Goal: Task Accomplishment & Management: Use online tool/utility

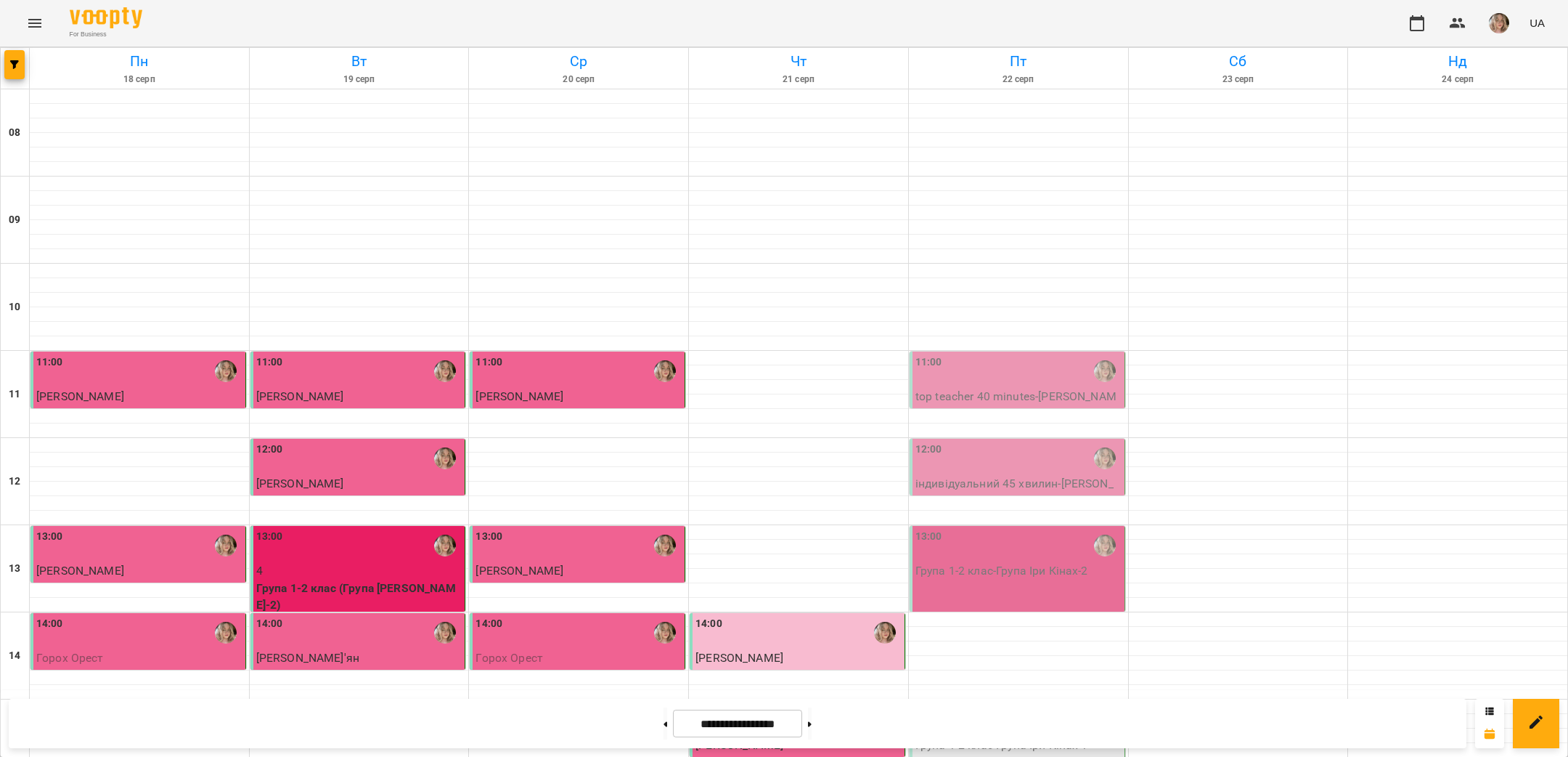
scroll to position [617, 0]
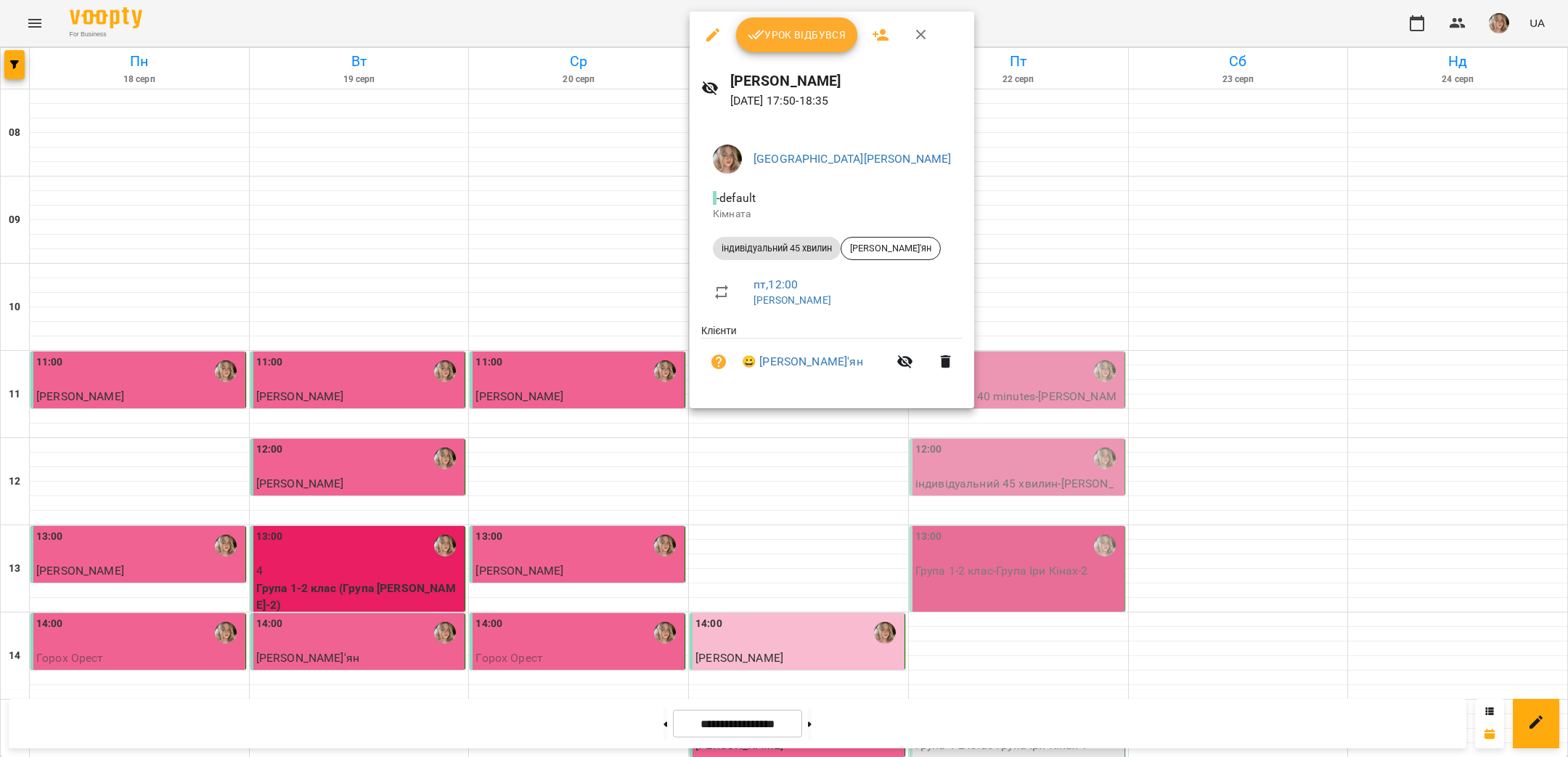
click at [831, 39] on span "Урок відбувся" at bounding box center [797, 34] width 98 height 18
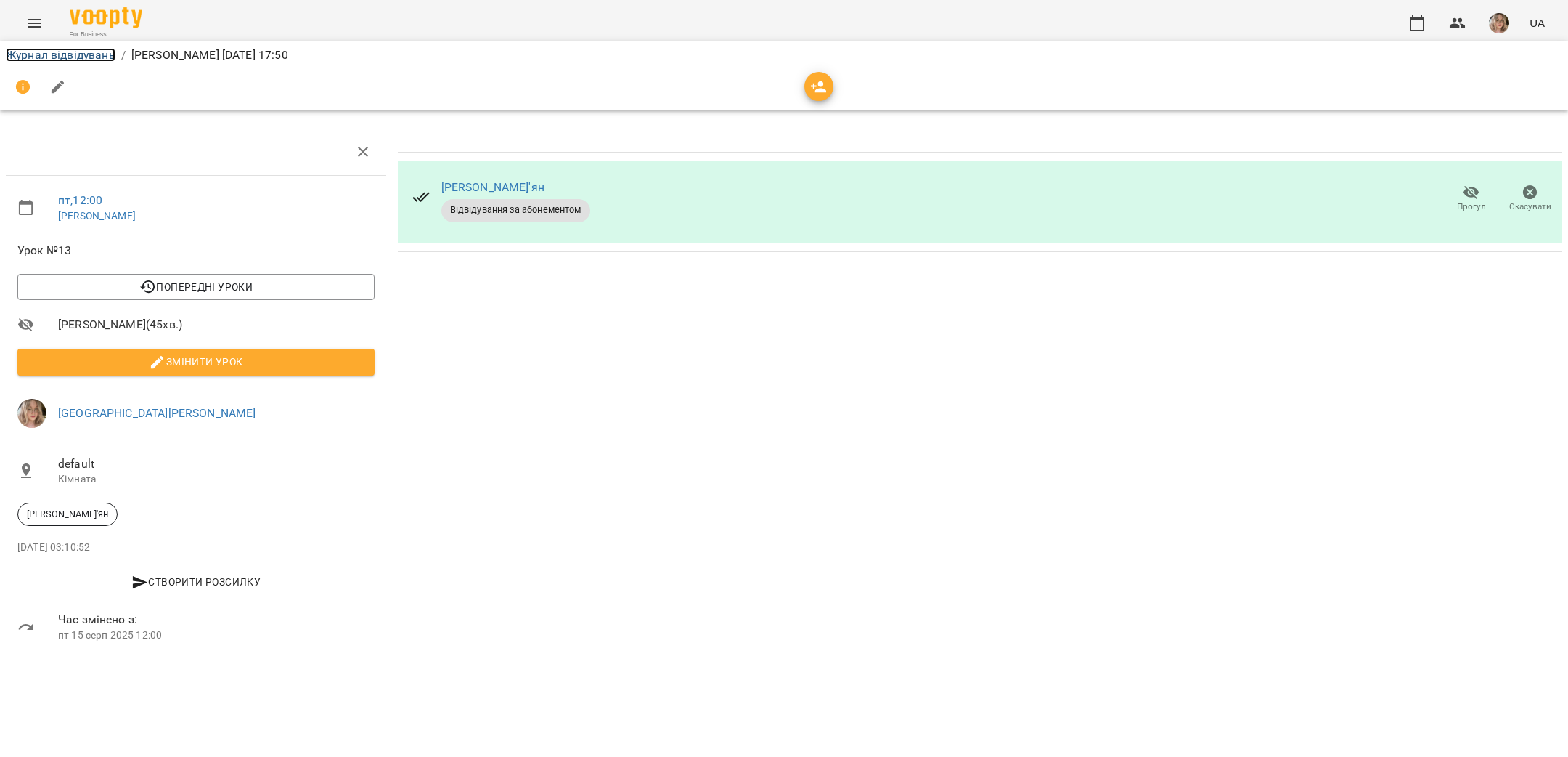
click at [65, 56] on link "Журнал відвідувань" at bounding box center [60, 55] width 109 height 14
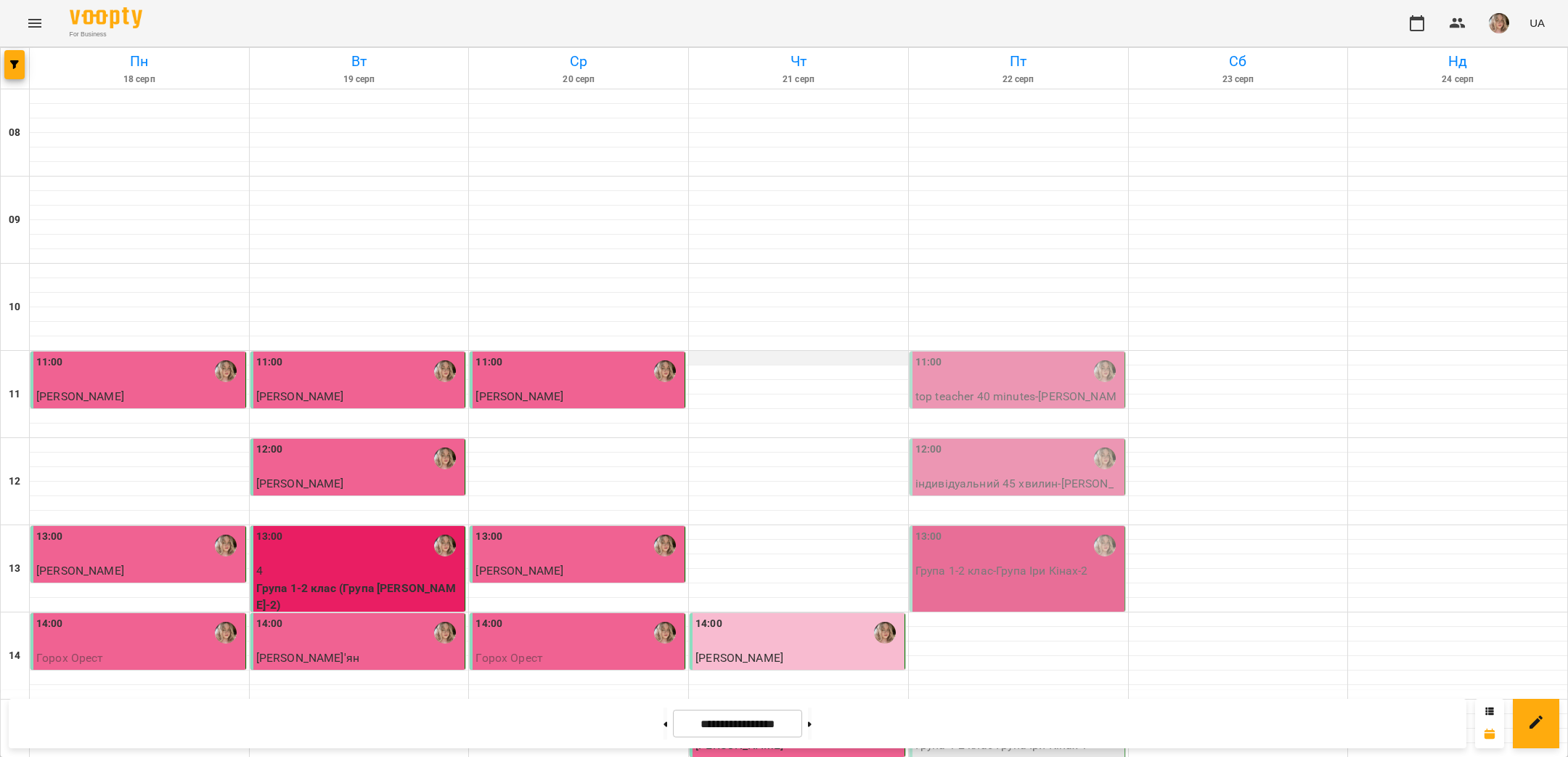
scroll to position [617, 0]
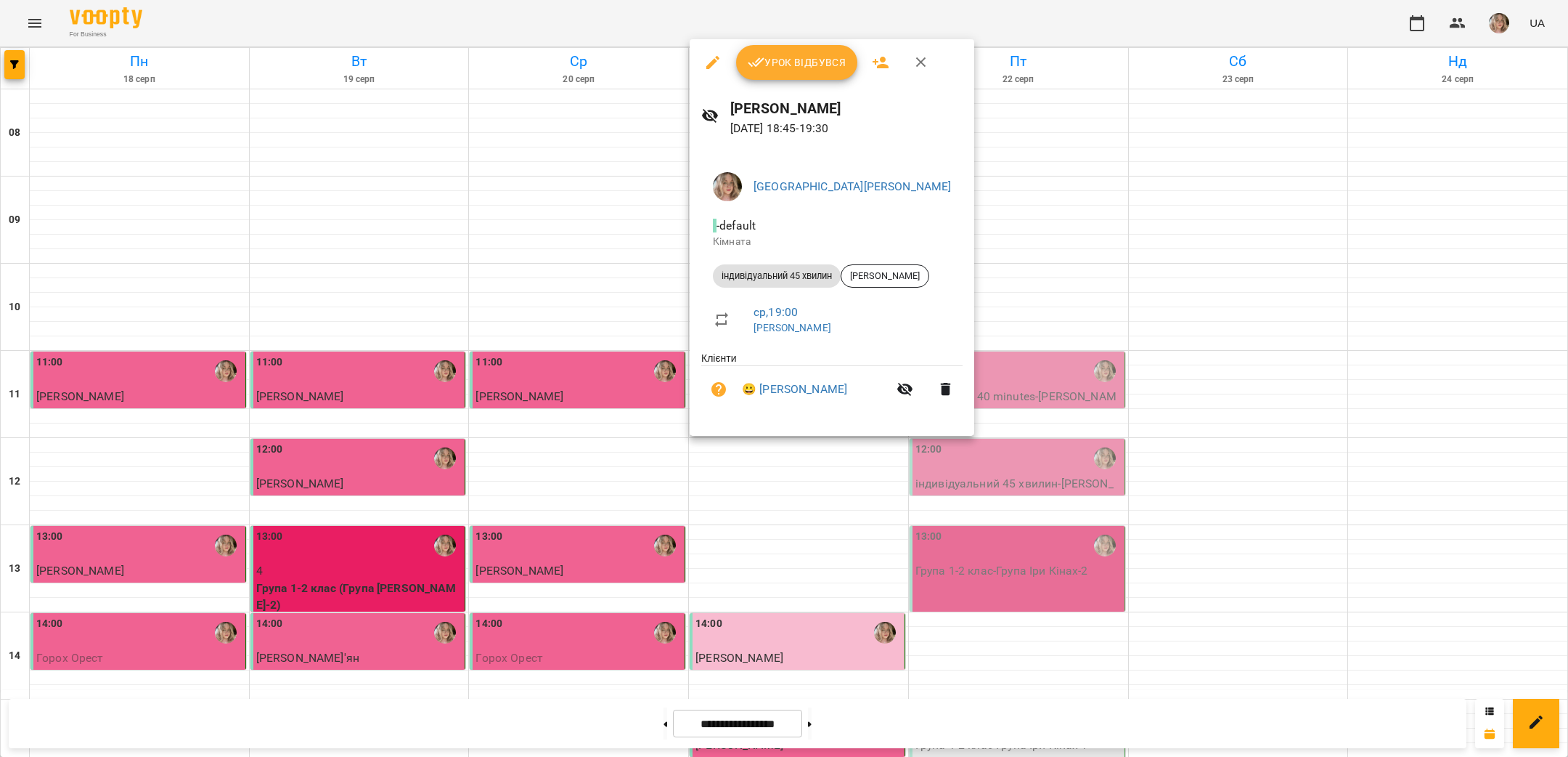
click at [787, 75] on button "Урок відбувся" at bounding box center [797, 63] width 122 height 35
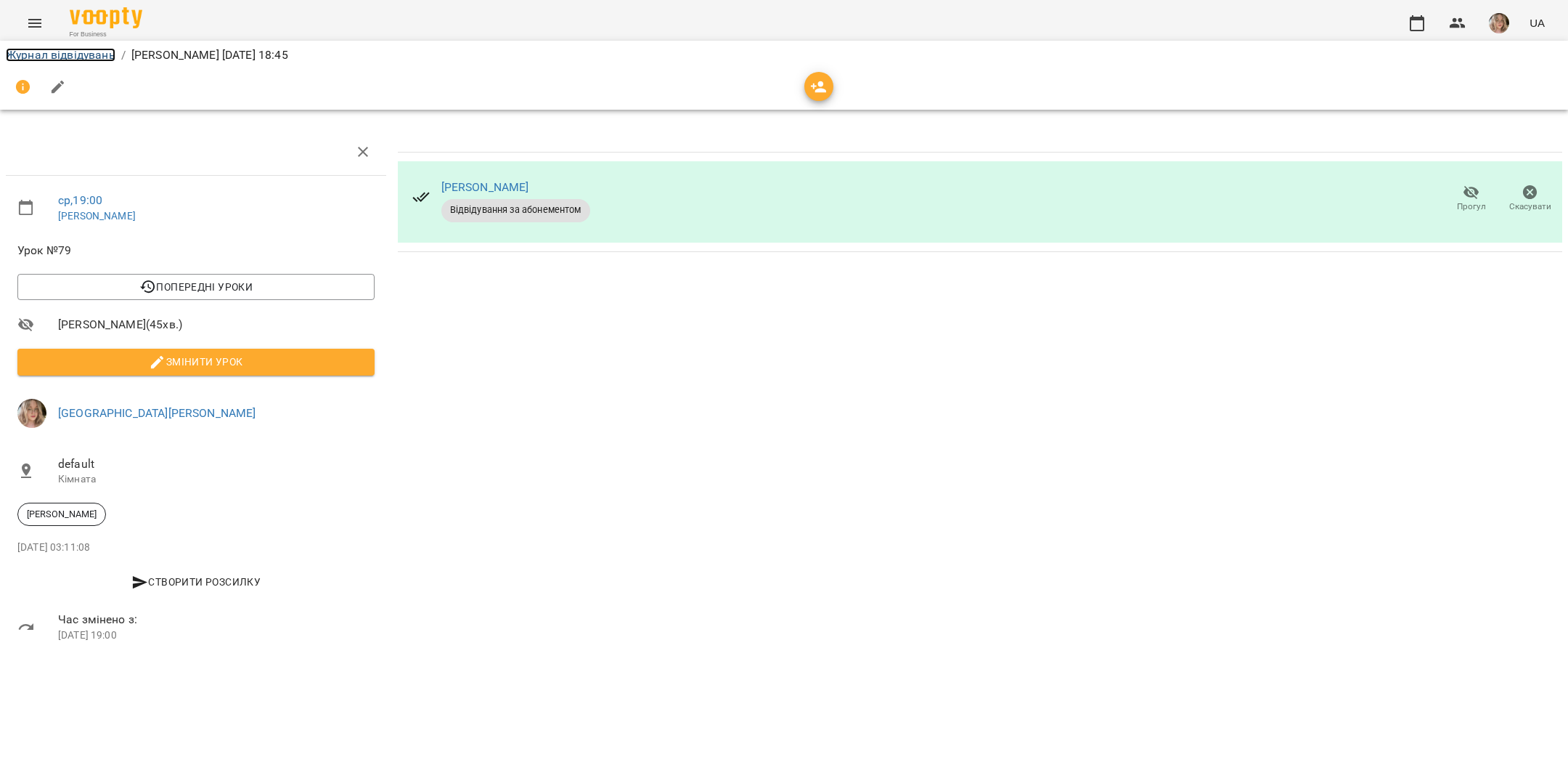
click at [101, 53] on link "Журнал відвідувань" at bounding box center [60, 55] width 109 height 14
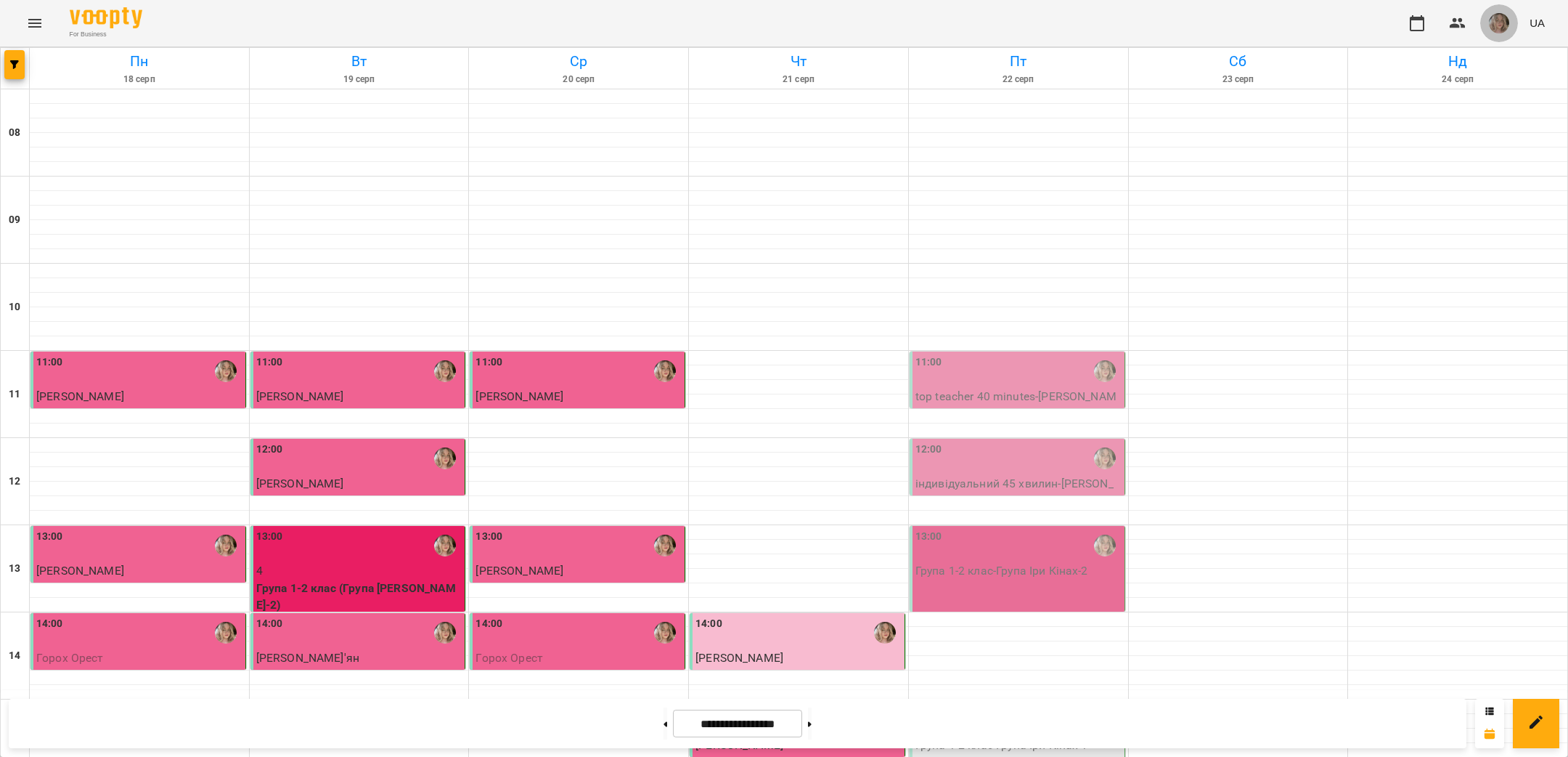
click at [1491, 26] on img "button" at bounding box center [1499, 23] width 20 height 20
click at [1485, 58] on span "[GEOGRAPHIC_DATA][PERSON_NAME]" at bounding box center [1511, 64] width 102 height 35
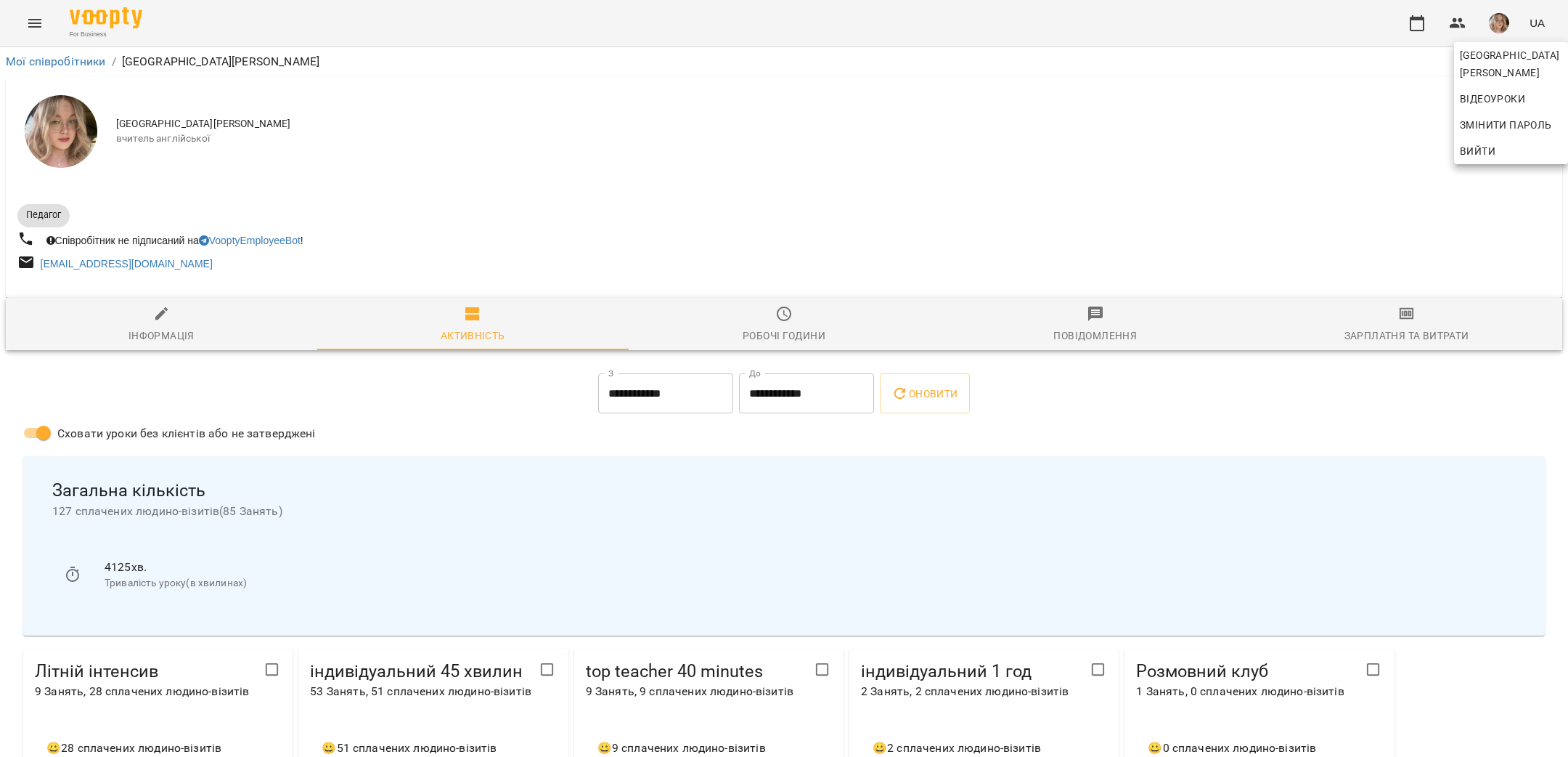
click at [1414, 303] on div at bounding box center [784, 378] width 1568 height 757
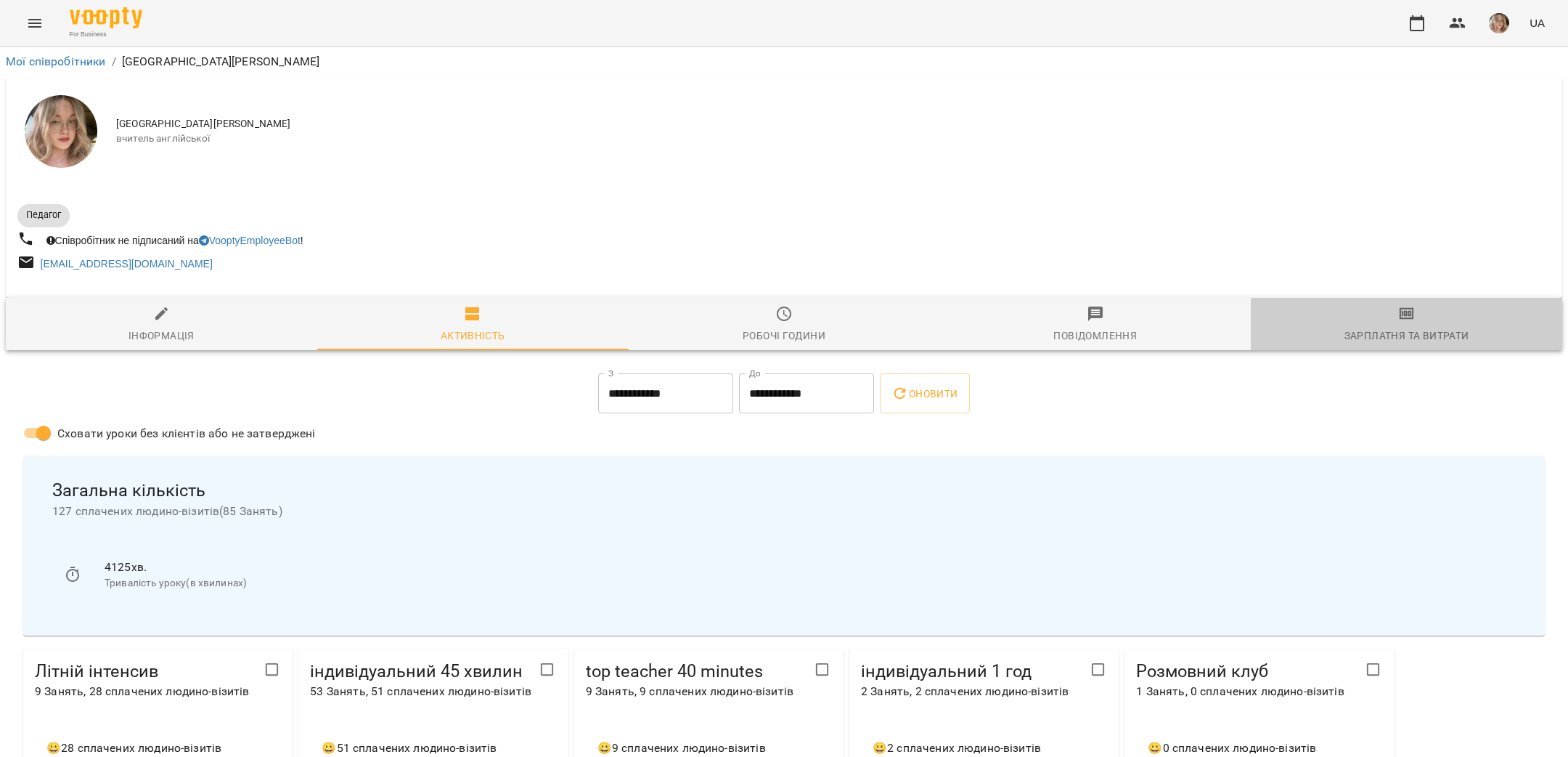
click at [1409, 336] on div "Зарплатня та Витрати" at bounding box center [1407, 335] width 125 height 18
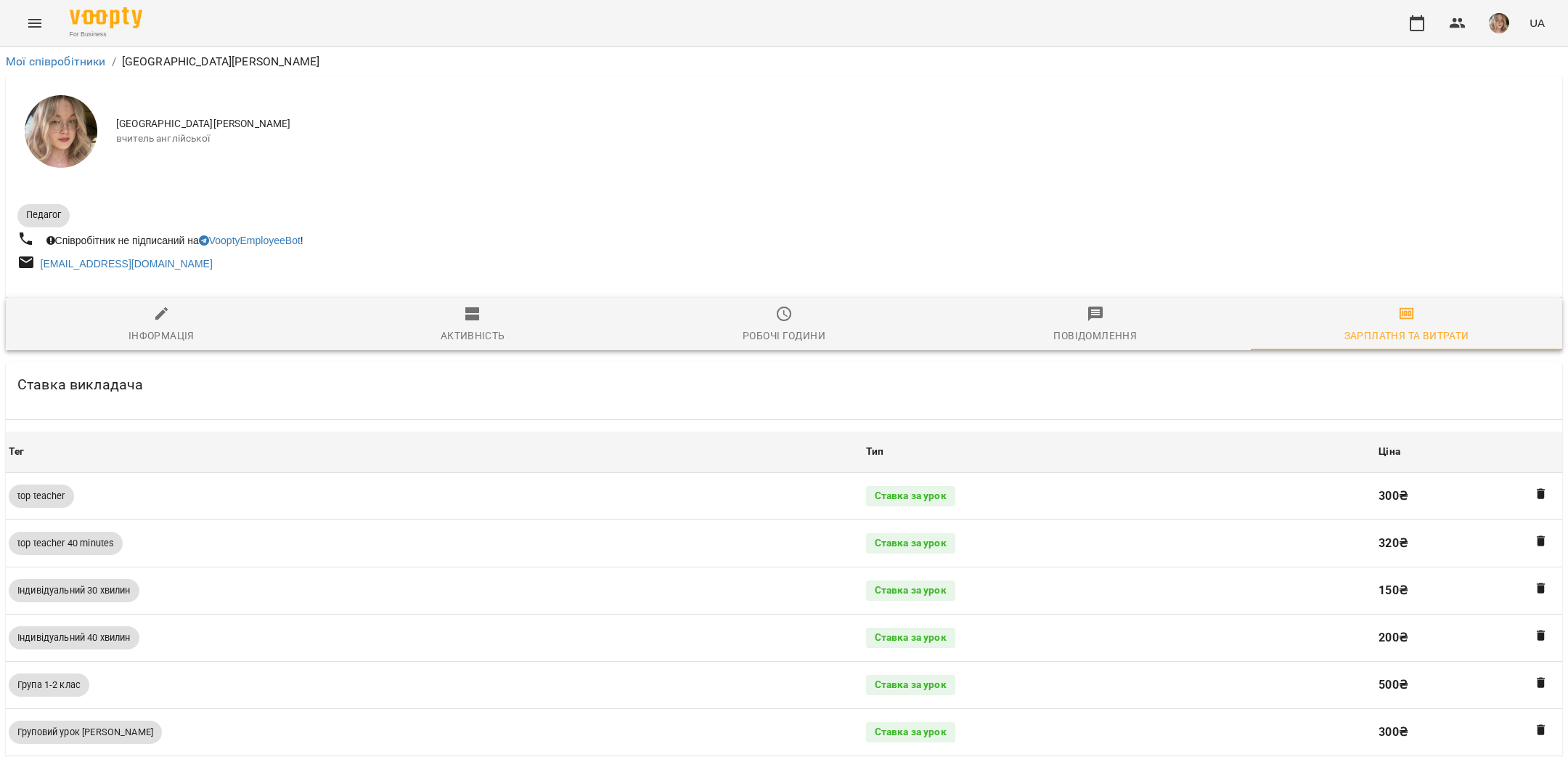
click at [1408, 336] on div "Зарплатня та Витрати" at bounding box center [1407, 335] width 125 height 18
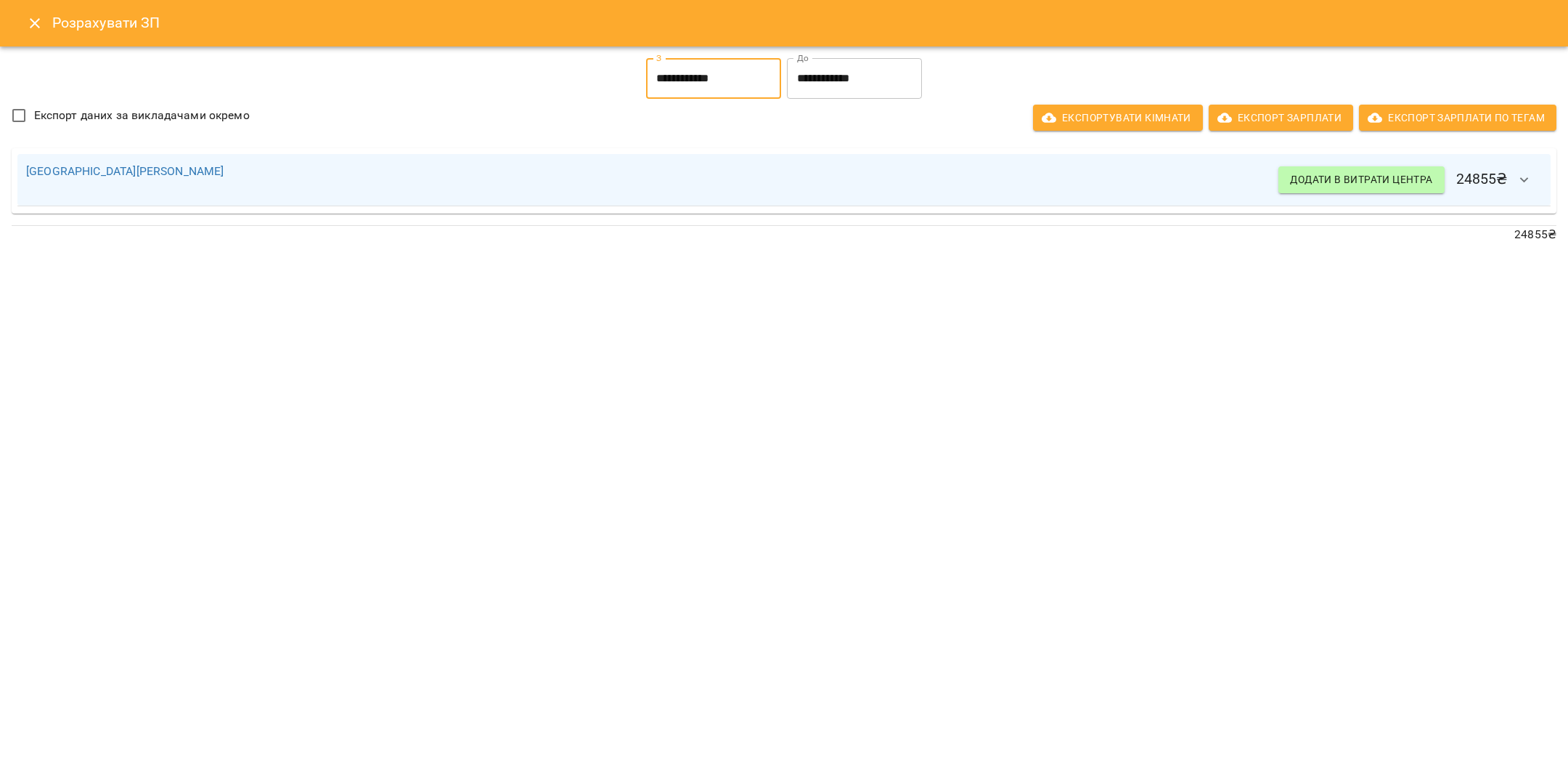
click at [735, 85] on input "**********" at bounding box center [714, 79] width 135 height 41
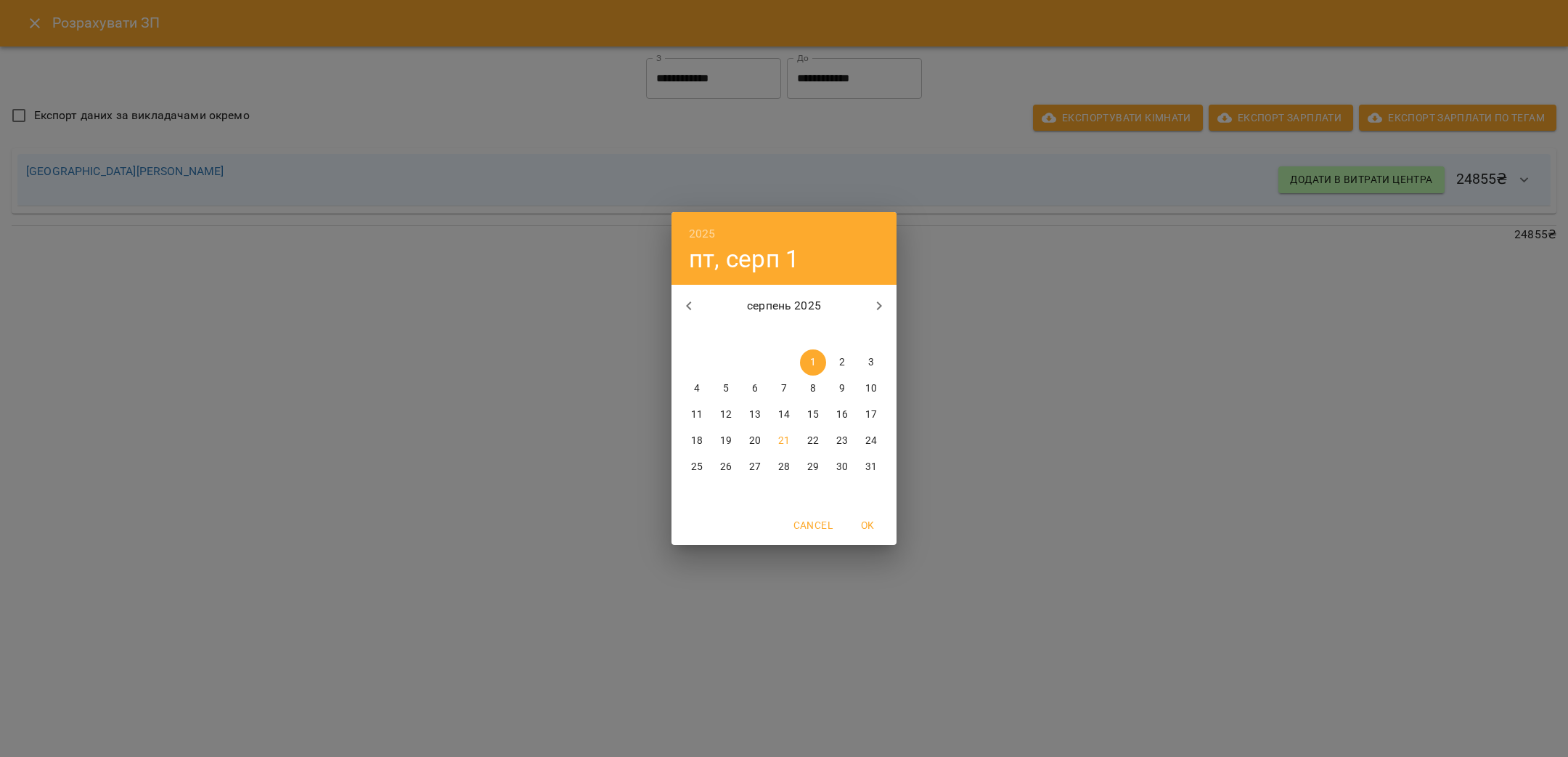
click at [697, 416] on p "11" at bounding box center [696, 415] width 12 height 15
type input "**********"
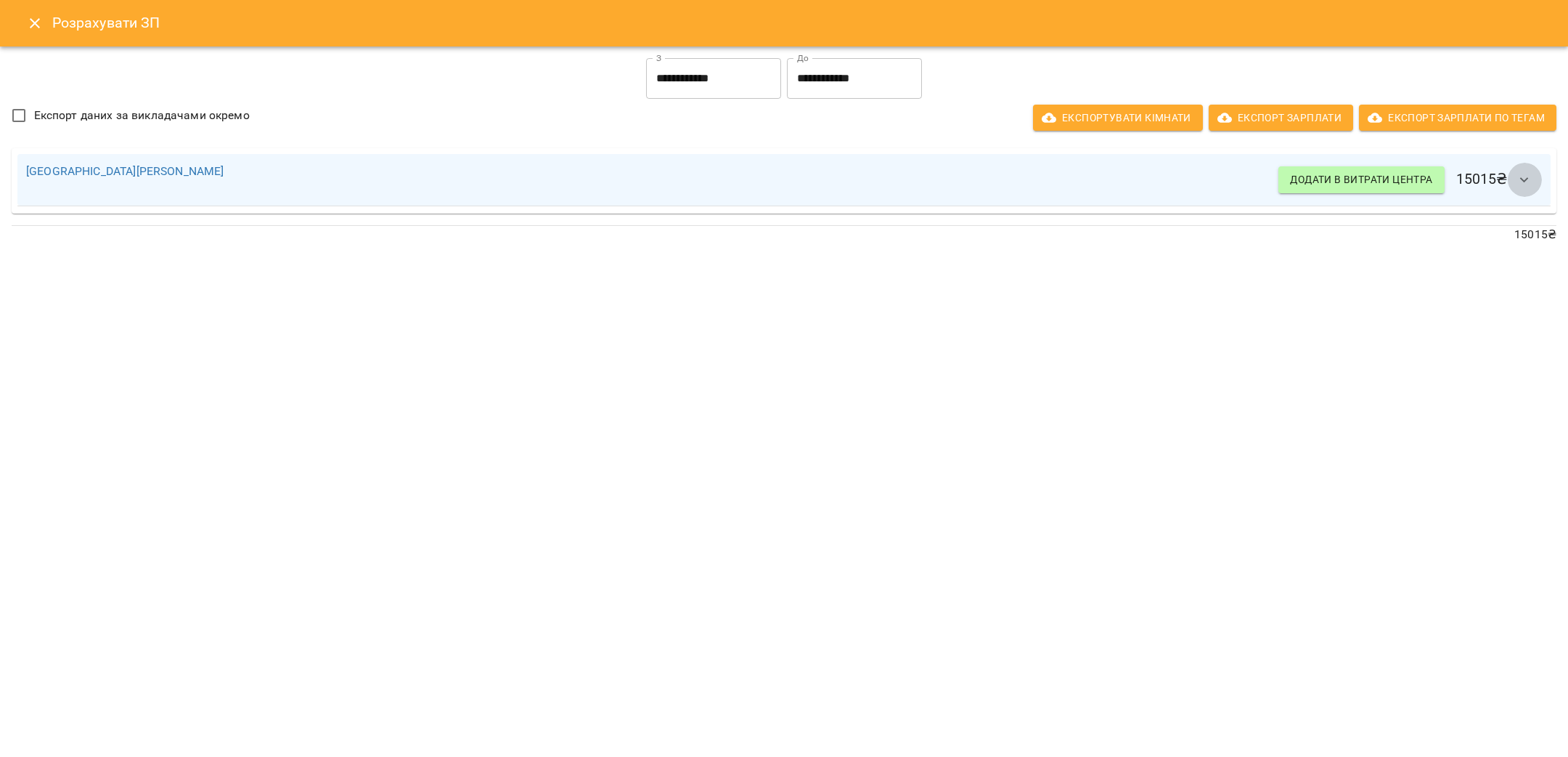
click at [1523, 184] on icon "button" at bounding box center [1524, 180] width 18 height 18
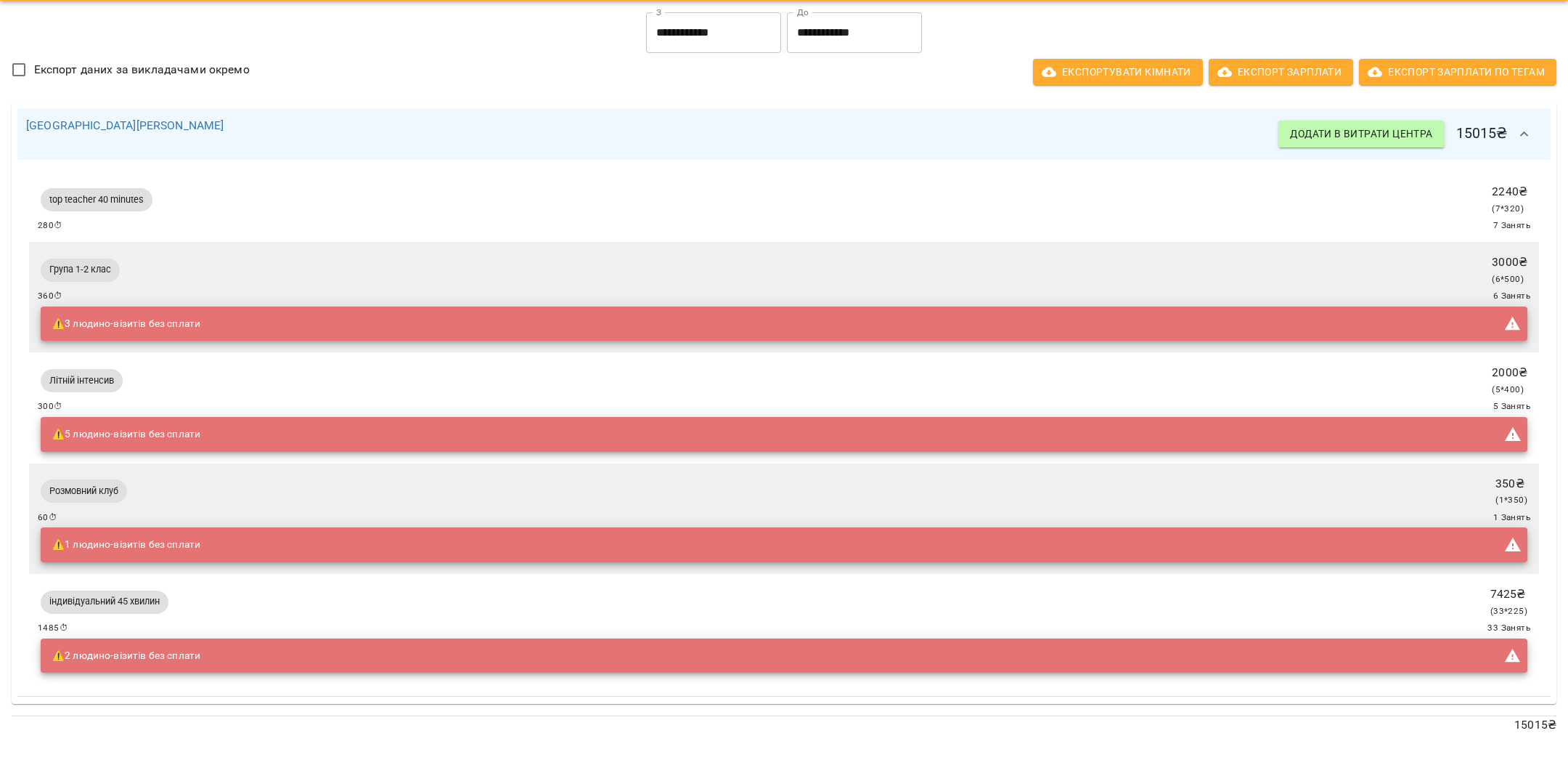
scroll to position [52, 0]
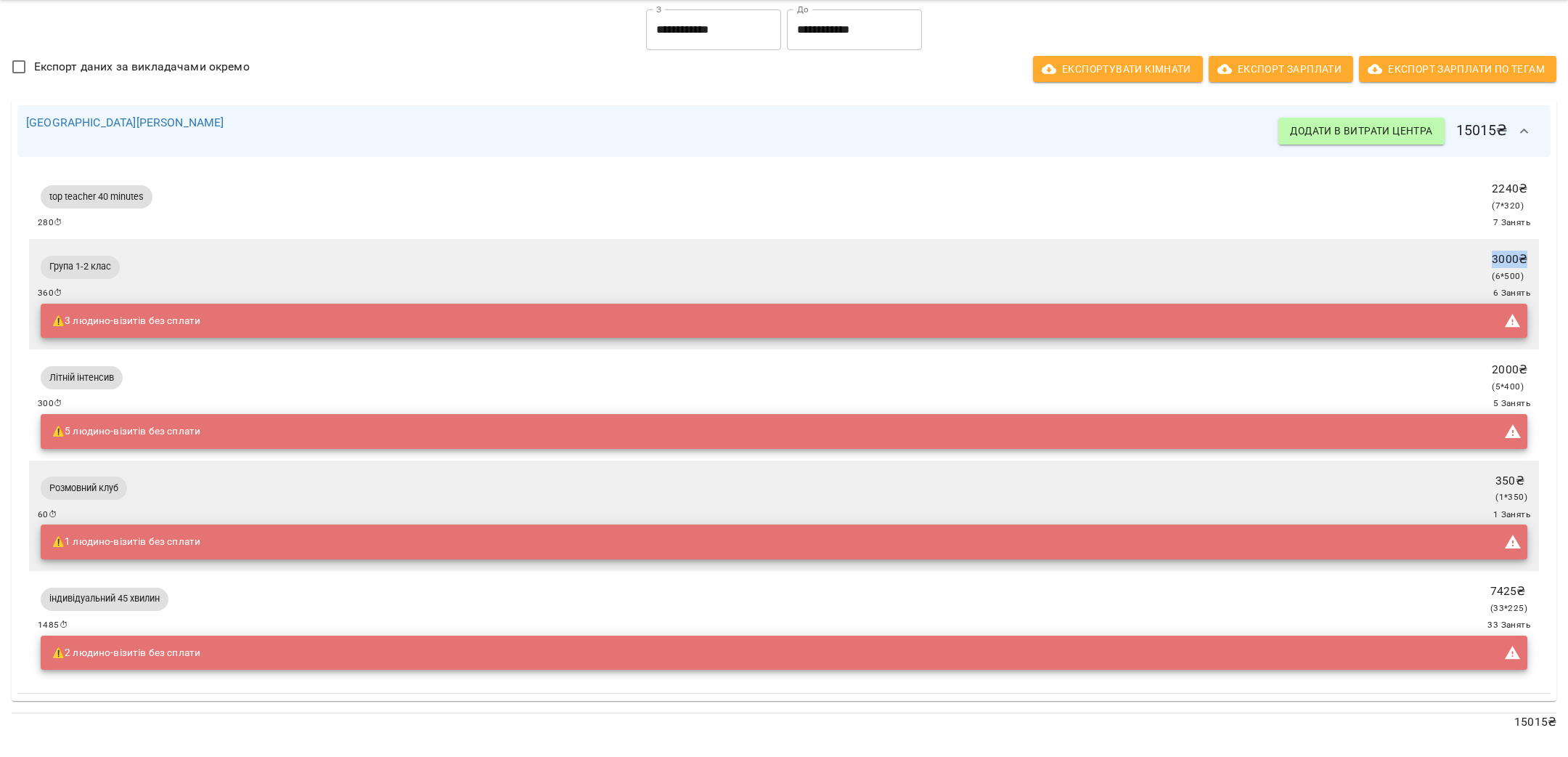
drag, startPoint x: 1492, startPoint y: 253, endPoint x: 1536, endPoint y: 255, distance: 44.0
click at [1537, 255] on div "Група 1-2 клас 3000 ₴ ( 6 * 500 ) 360 ⏱ 6 Занять ⚠️ 3 людино-візитів без сплати" at bounding box center [784, 294] width 1510 height 110
click at [1439, 212] on div "top teacher 40 minutes 2240 ₴ ( 7 * 320 ) 280 ⏱ 7 Занять" at bounding box center [784, 203] width 1493 height 53
